Goal: Information Seeking & Learning: Find specific fact

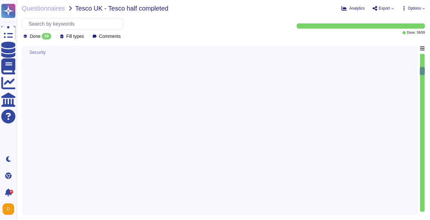
type textarea "To view a complete history of an asset in Adobe Experience Manager (AEM) Digita…"
type textarea "Adobe has created standardized processes for our AI features and solutions, inc…"
type textarea "Adobe regularly engages approved third-party security firms on an annual basis …"
type textarea "Adobe complies with industry–accepted standards, regulations and certifications…"
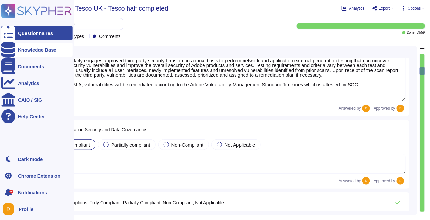
click at [10, 49] on icon at bounding box center [8, 50] width 14 height 16
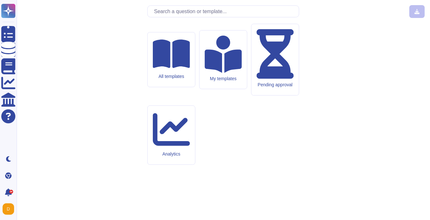
click at [171, 17] on input "text" at bounding box center [225, 11] width 148 height 11
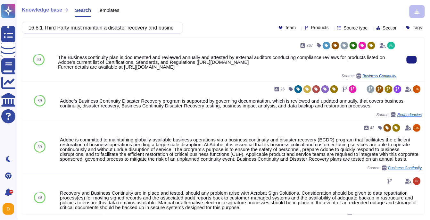
drag, startPoint x: 59, startPoint y: 56, endPoint x: 357, endPoint y: 72, distance: 299.1
click at [357, 69] on div "The Business continuity plan is documented and reviewed annually and attested b…" at bounding box center [227, 62] width 338 height 14
copy div "The Business continuity plan is documented and reviewed annually and attested b…"
click at [146, 69] on div "The Business continuity plan is documented and reviewed annually and attested b…" at bounding box center [227, 62] width 338 height 14
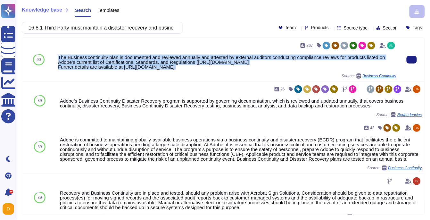
drag, startPoint x: 59, startPoint y: 56, endPoint x: 368, endPoint y: 77, distance: 309.6
click at [368, 77] on div "367 The Business continuity plan is documented and reviewed annually and attest…" at bounding box center [227, 59] width 338 height 38
copy div "The Business continuity plan is documented and reviewed annually and attested b…"
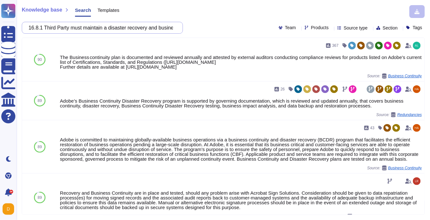
click at [94, 31] on input "16.8.1 Third Party must maintain a disaster recovery and business continuity pl…" at bounding box center [100, 27] width 151 height 11
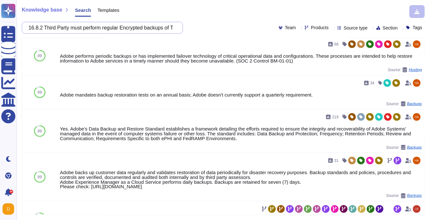
scroll to position [150, 0]
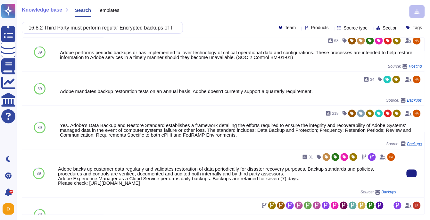
drag, startPoint x: 59, startPoint y: 173, endPoint x: 351, endPoint y: 186, distance: 292.6
click at [351, 185] on div "Adobe backs up customer data regularly and validates restoration of data period…" at bounding box center [227, 175] width 338 height 19
copy div "Adobe backs up customer data regularly and validates restoration of data period…"
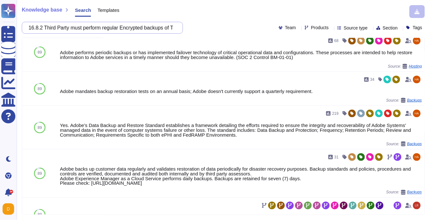
click at [103, 28] on input "16.8.2 Third Party must perform regular Encrypted backups of Tesco Data process…" at bounding box center [100, 27] width 151 height 11
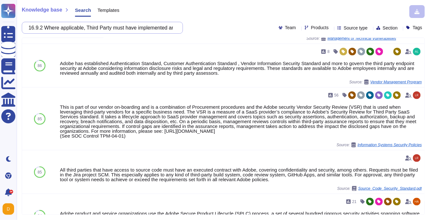
scroll to position [83, 0]
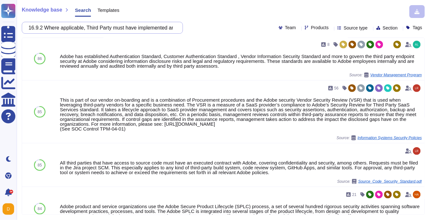
click at [130, 25] on input "16.9.2 Where applicable, Third Party must have implemented and documented a sec…" at bounding box center [100, 27] width 151 height 11
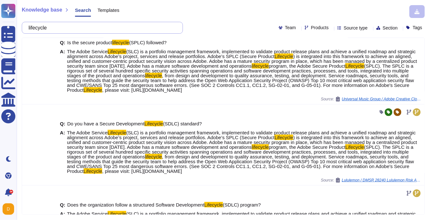
scroll to position [112, 0]
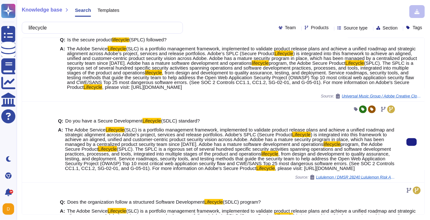
type input "lifecycle"
